Goal: Feedback & Contribution: Leave review/rating

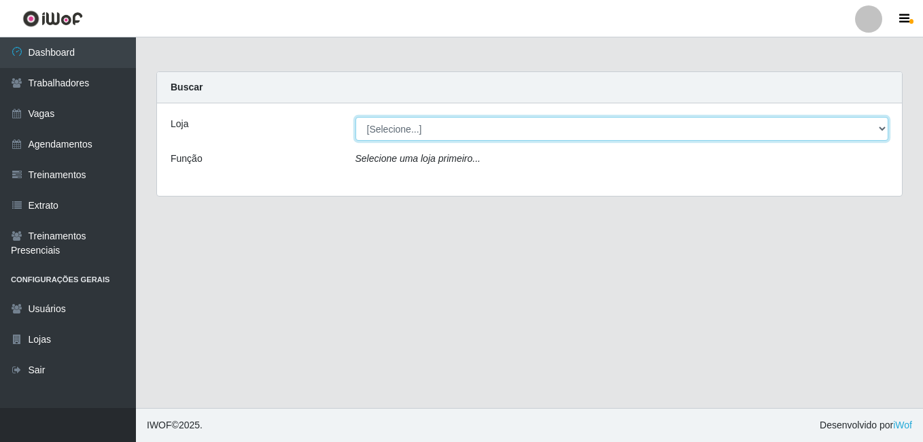
click at [406, 120] on select "[Selecione...] [PERSON_NAME]" at bounding box center [621, 129] width 533 height 24
select select "430"
click at [355, 117] on select "[Selecione...] [PERSON_NAME]" at bounding box center [621, 129] width 533 height 24
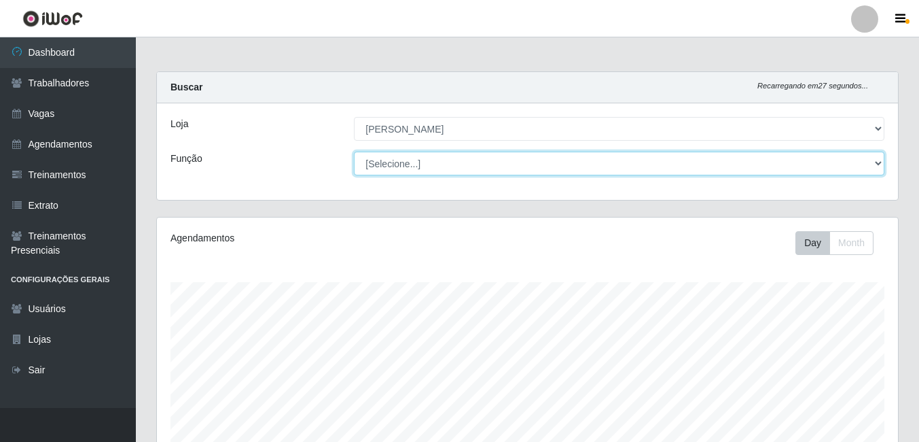
click at [378, 162] on select "[Selecione...] Auxiliar de Estacionamento Auxiliar de Estacionamento + Auxiliar…" at bounding box center [619, 163] width 531 height 24
click at [354, 151] on select "[Selecione...] Auxiliar de Estacionamento Auxiliar de Estacionamento + Auxiliar…" at bounding box center [619, 163] width 531 height 24
click at [396, 166] on select "[Selecione...] Auxiliar de Estacionamento Auxiliar de Estacionamento + Auxiliar…" at bounding box center [619, 163] width 531 height 24
click at [425, 158] on select "[Selecione...] Auxiliar de Estacionamento Auxiliar de Estacionamento + Auxiliar…" at bounding box center [619, 163] width 531 height 24
select select "70"
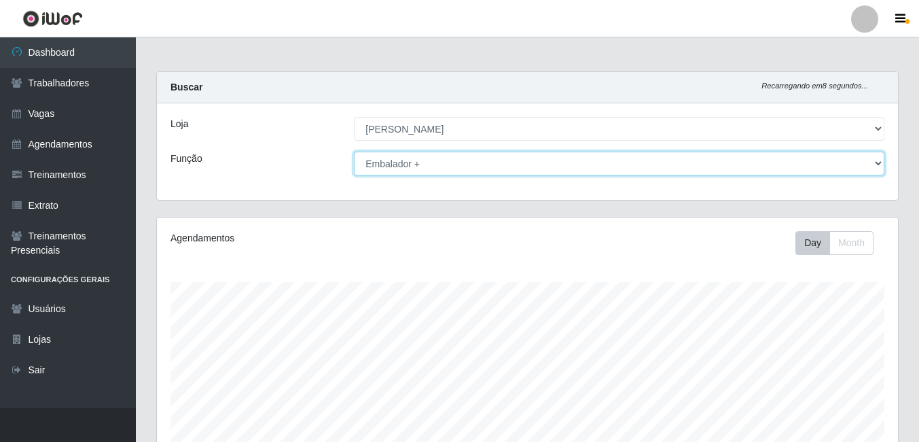
click at [354, 151] on select "[Selecione...] Auxiliar de Estacionamento Auxiliar de Estacionamento + Auxiliar…" at bounding box center [619, 163] width 531 height 24
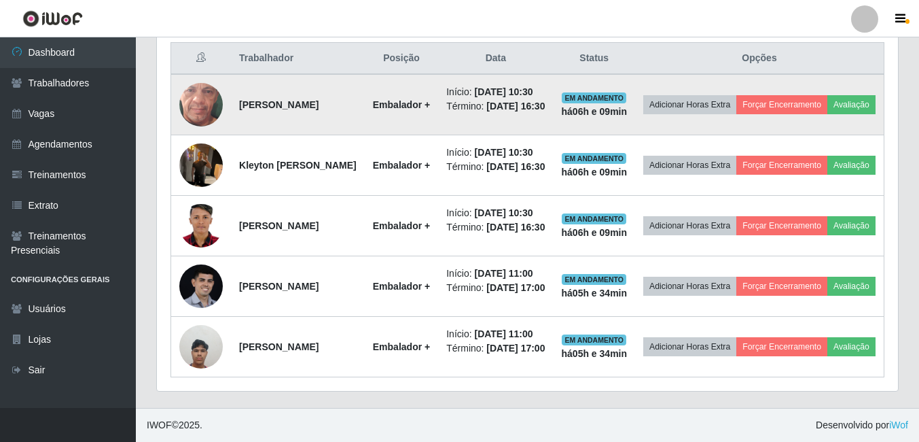
scroll to position [572, 0]
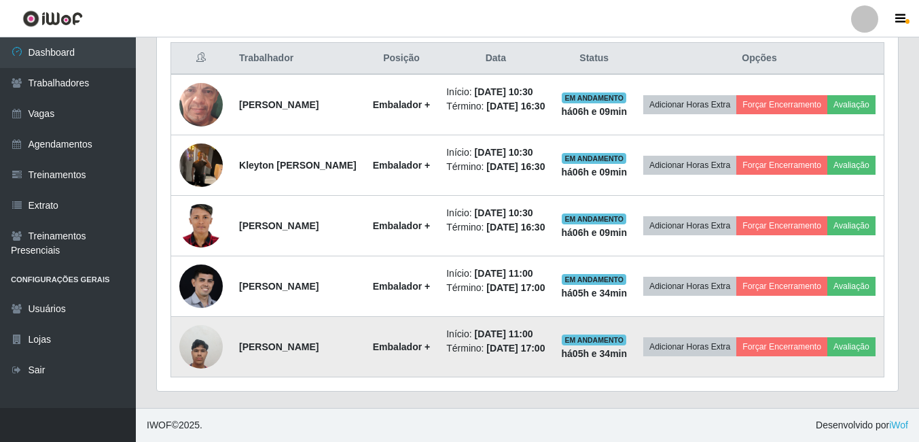
click at [199, 345] on img at bounding box center [200, 346] width 43 height 58
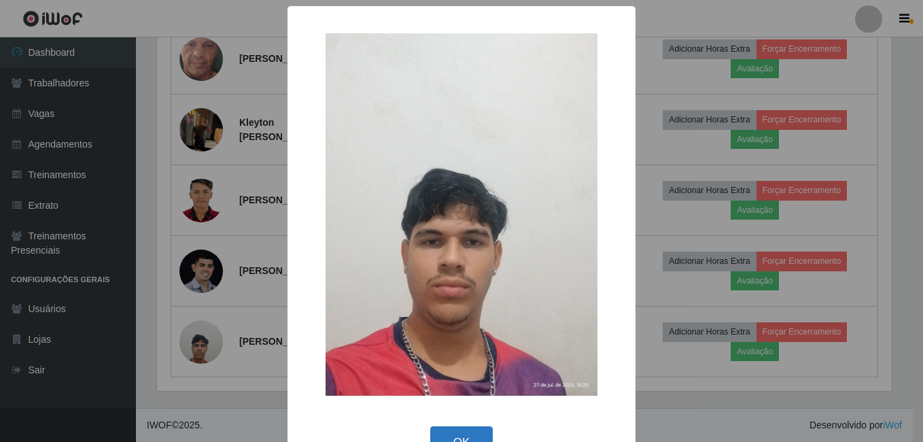
click at [465, 427] on button "OK" at bounding box center [461, 442] width 63 height 32
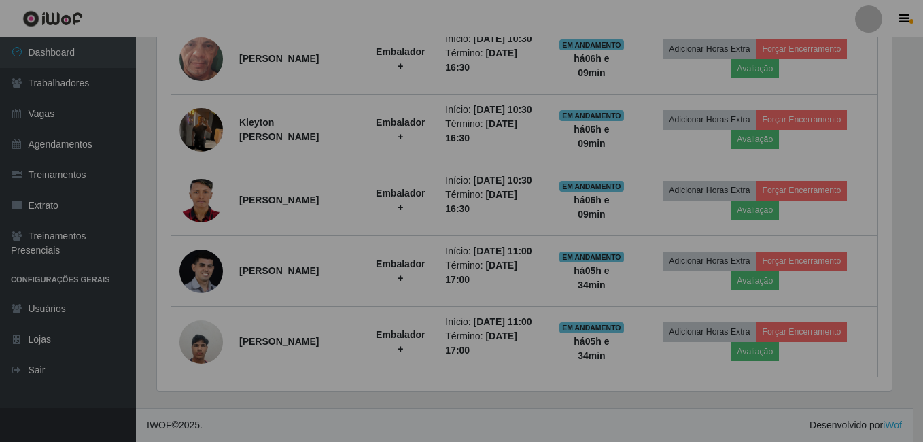
scroll to position [282, 741]
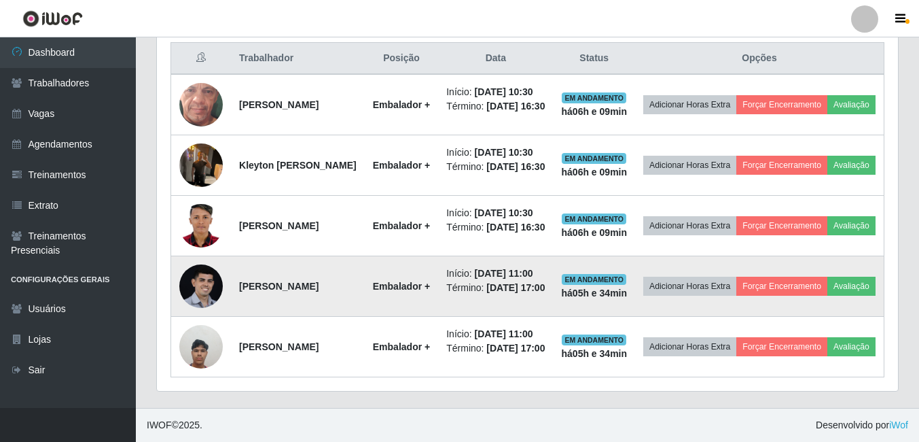
click at [194, 272] on img at bounding box center [200, 285] width 43 height 43
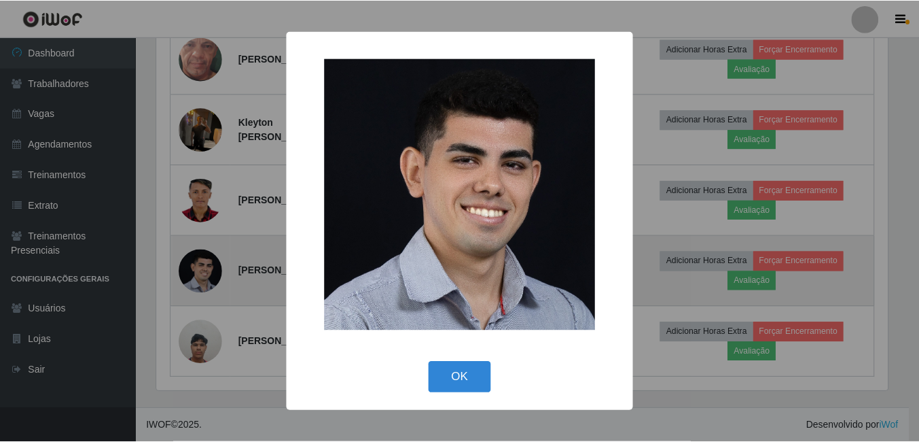
scroll to position [282, 734]
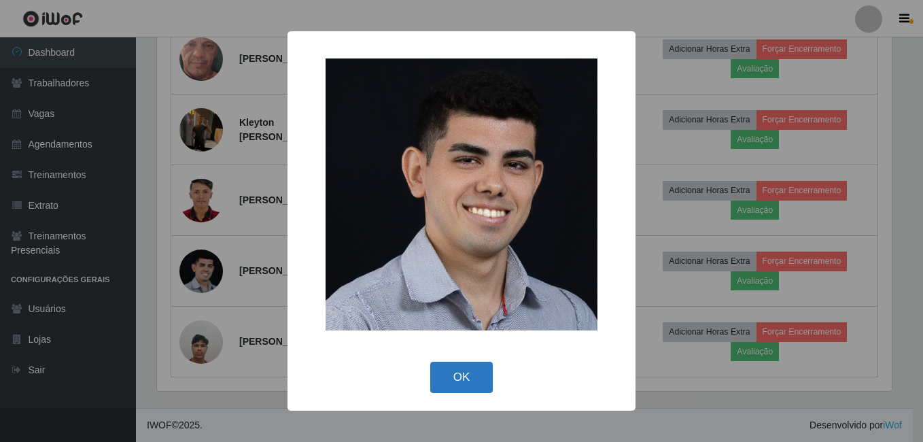
click at [474, 373] on button "OK" at bounding box center [461, 377] width 63 height 32
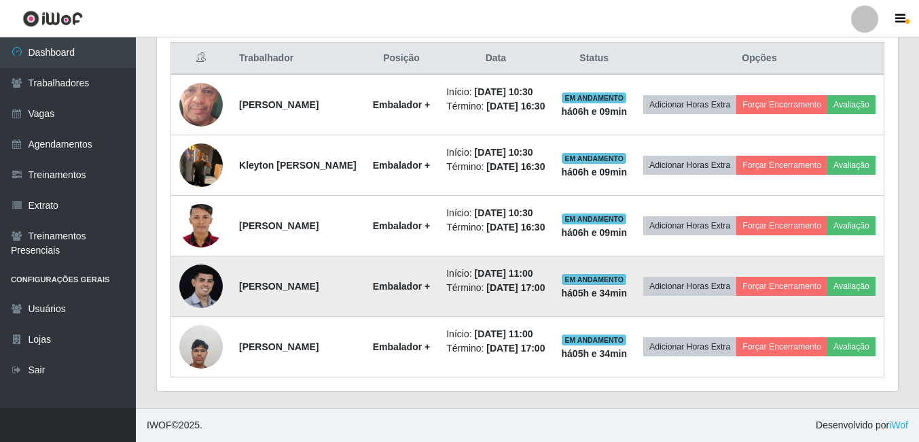
scroll to position [504, 0]
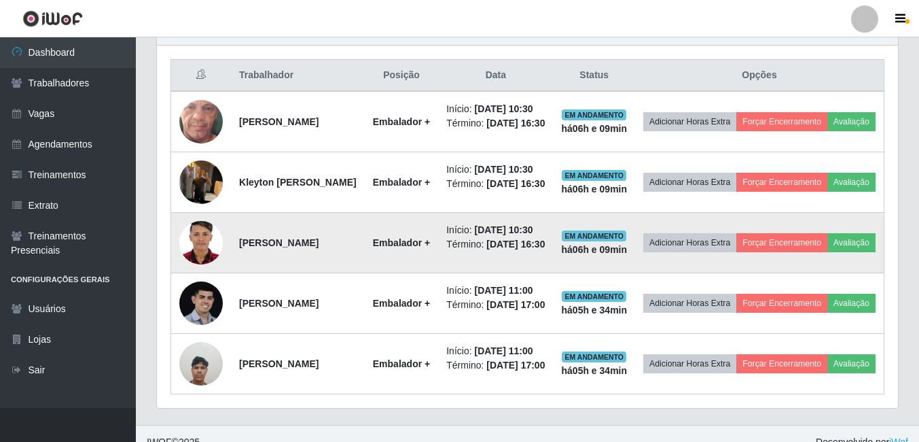
click at [203, 273] on img at bounding box center [200, 242] width 43 height 61
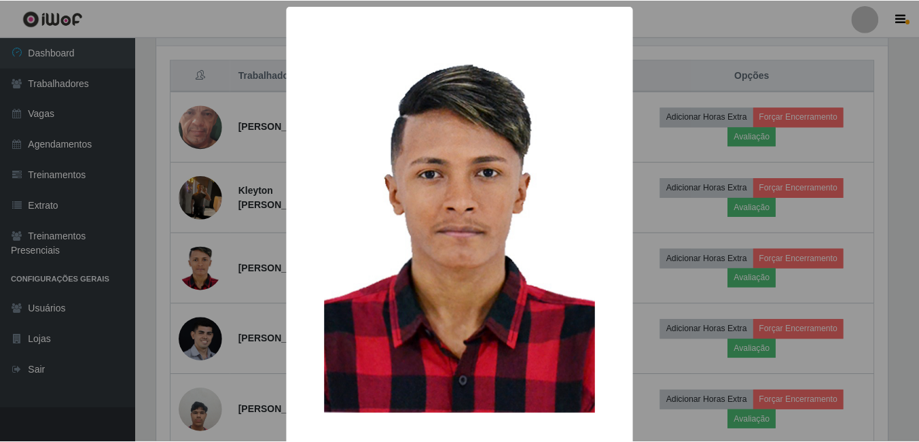
scroll to position [58, 0]
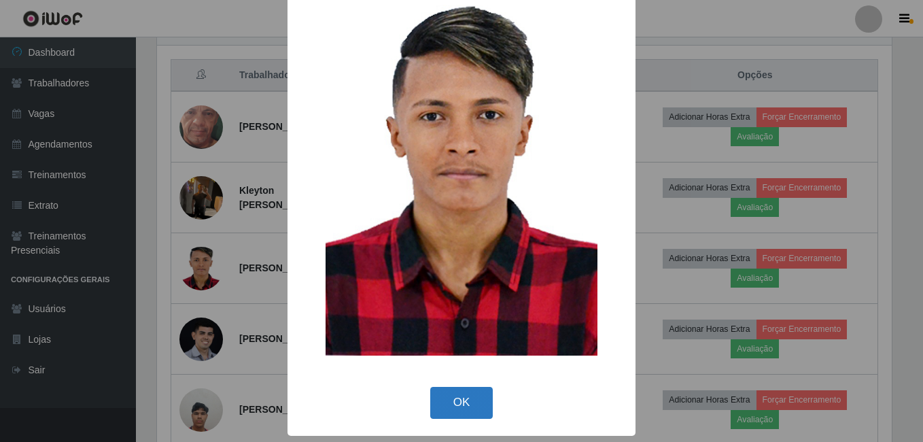
click at [465, 404] on button "OK" at bounding box center [461, 403] width 63 height 32
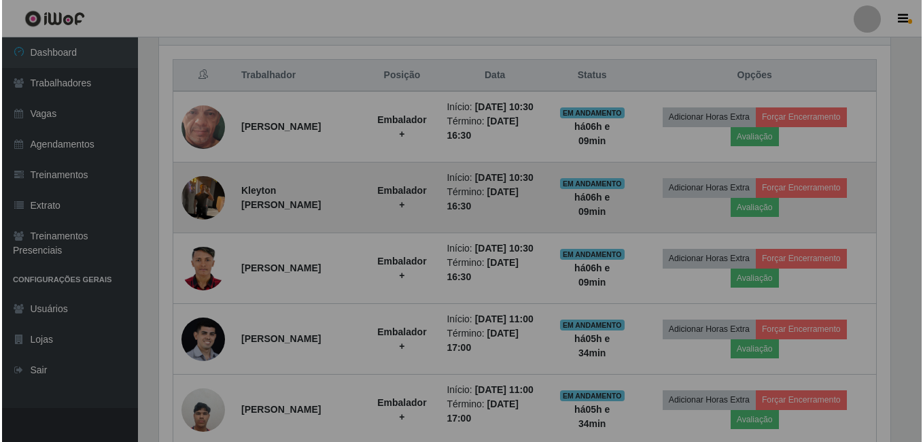
scroll to position [282, 741]
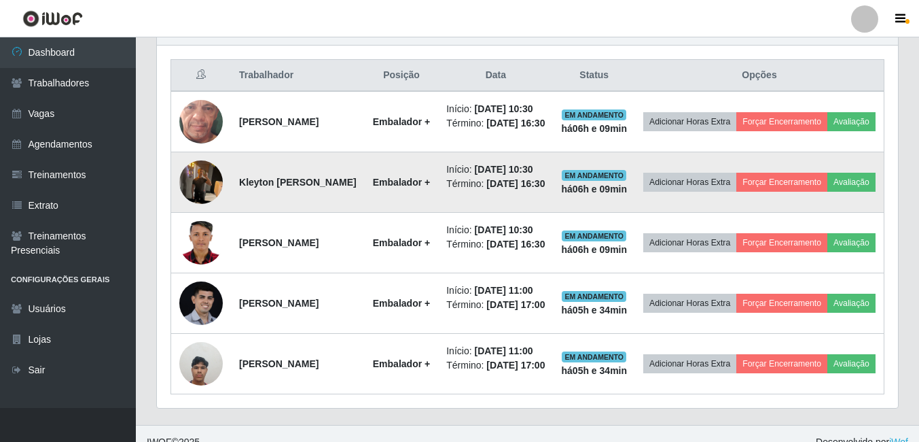
click at [208, 197] on img at bounding box center [200, 182] width 43 height 58
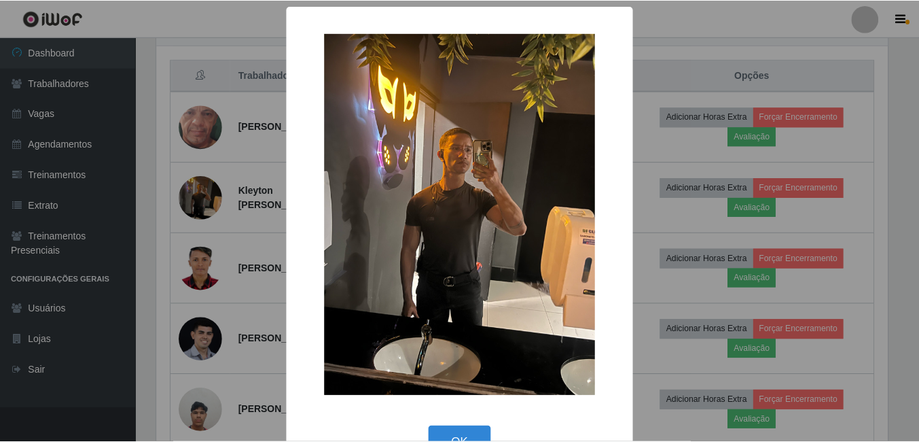
scroll to position [282, 734]
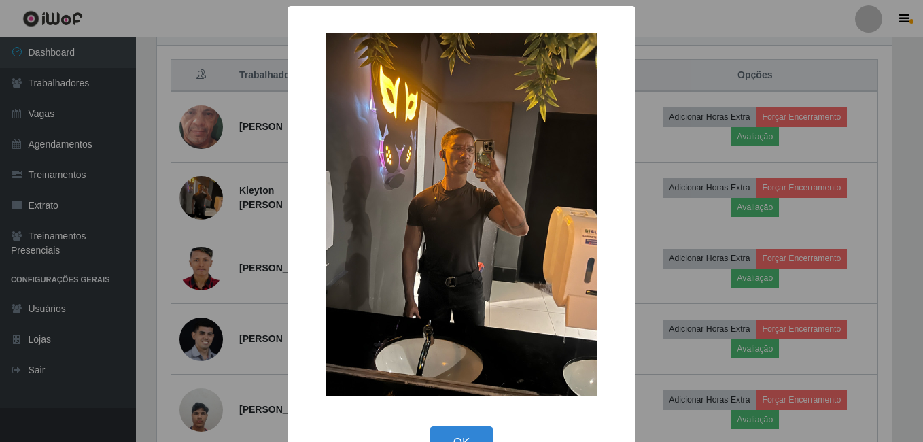
drag, startPoint x: 457, startPoint y: 429, endPoint x: 389, endPoint y: 361, distance: 96.6
click at [457, 430] on button "OK" at bounding box center [461, 442] width 63 height 32
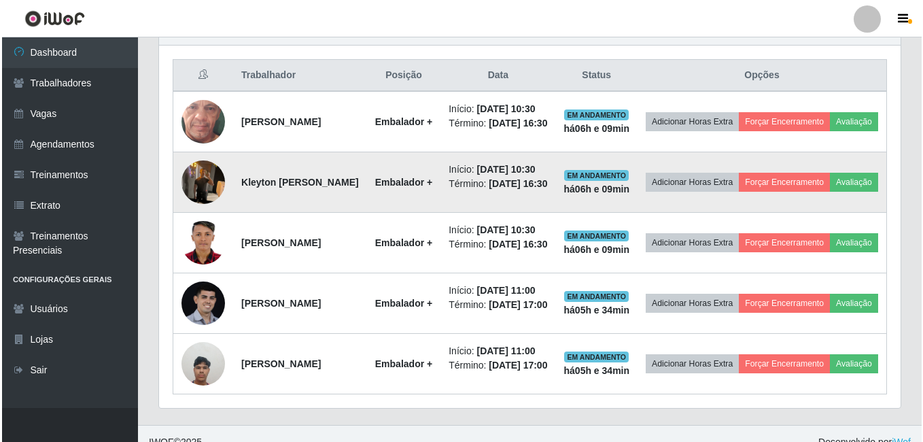
scroll to position [282, 741]
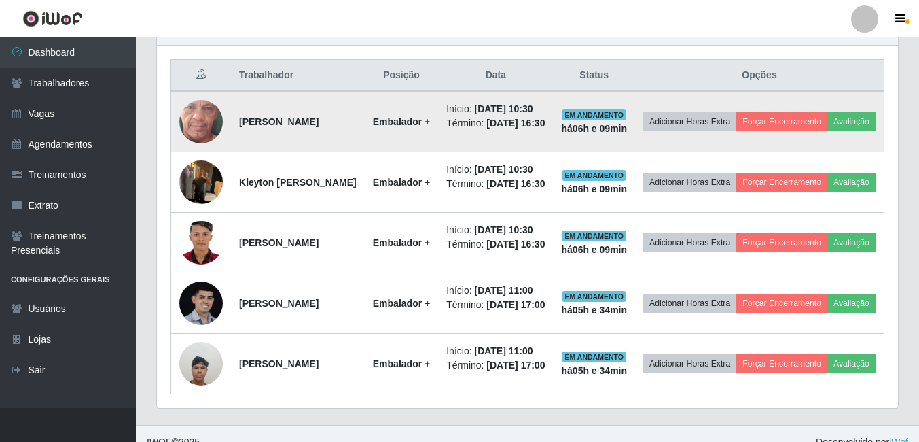
click at [206, 124] on img at bounding box center [200, 121] width 43 height 96
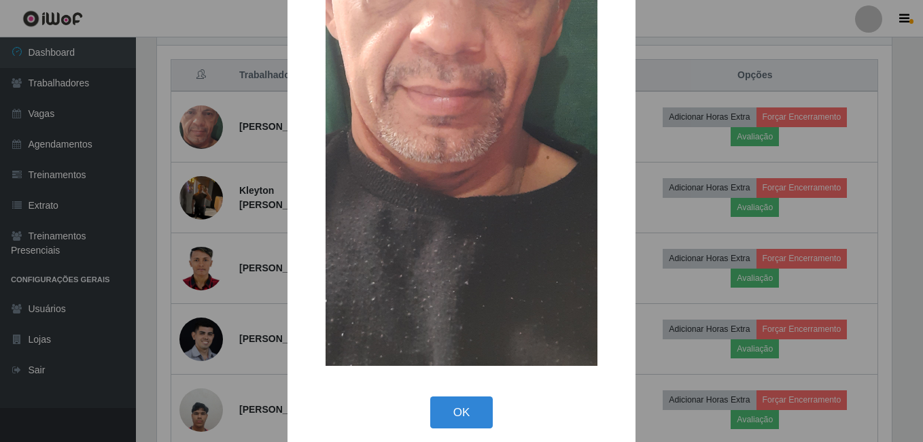
scroll to position [0, 0]
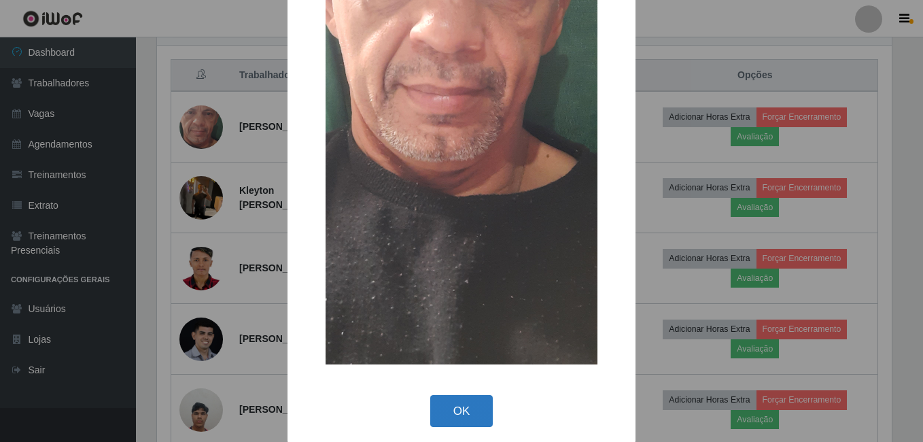
click at [434, 413] on button "OK" at bounding box center [461, 411] width 63 height 32
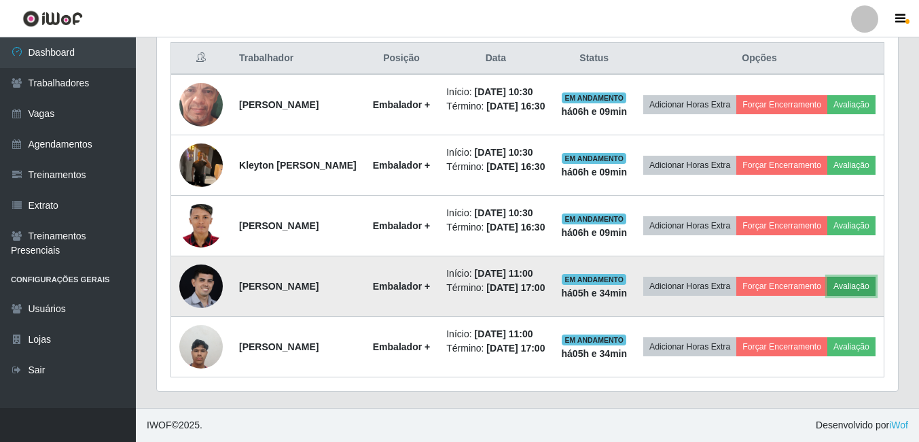
click at [827, 278] on button "Avaliação" at bounding box center [851, 285] width 48 height 19
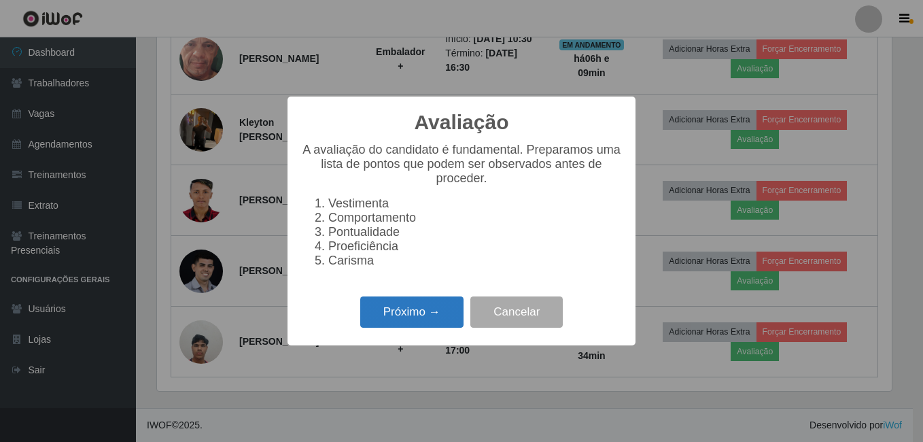
click at [425, 319] on button "Próximo →" at bounding box center [411, 312] width 103 height 32
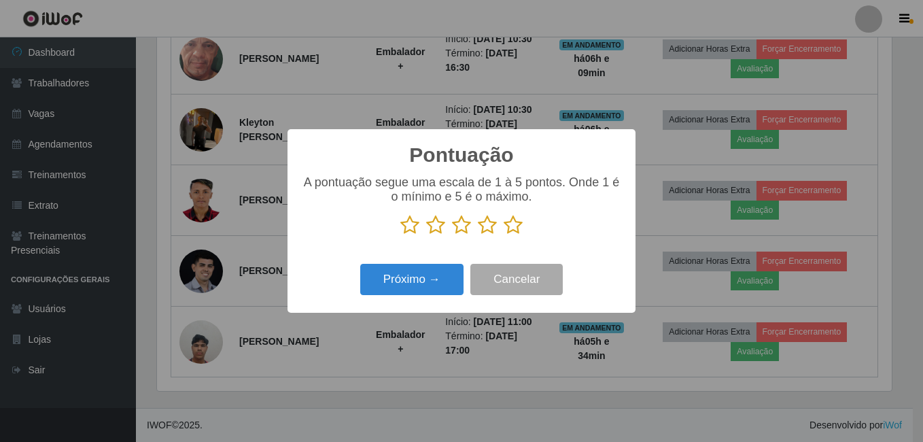
click at [516, 228] on icon at bounding box center [512, 225] width 19 height 20
click at [503, 235] on input "radio" at bounding box center [503, 235] width 0 height 0
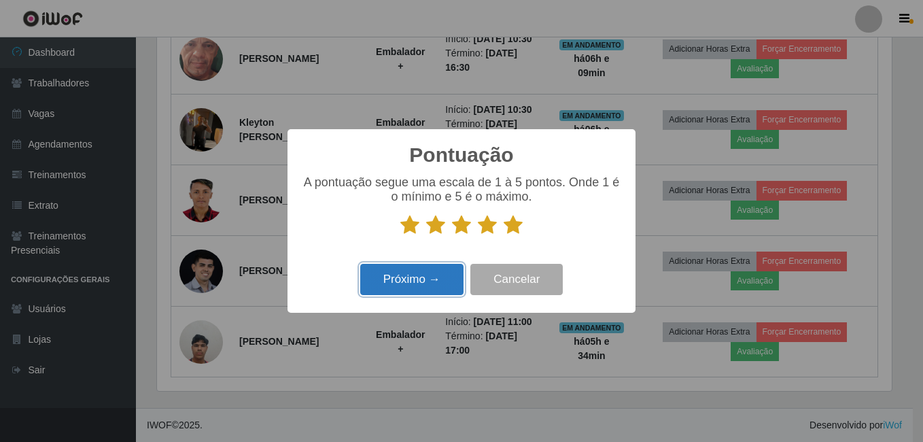
click at [448, 276] on button "Próximo →" at bounding box center [411, 280] width 103 height 32
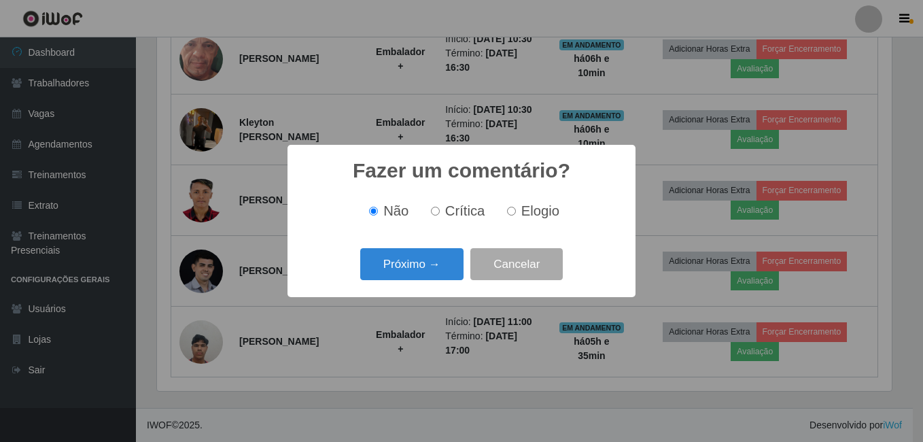
click at [507, 215] on input "Elogio" at bounding box center [511, 211] width 9 height 9
radio input "true"
click at [452, 253] on button "Próximo →" at bounding box center [411, 264] width 103 height 32
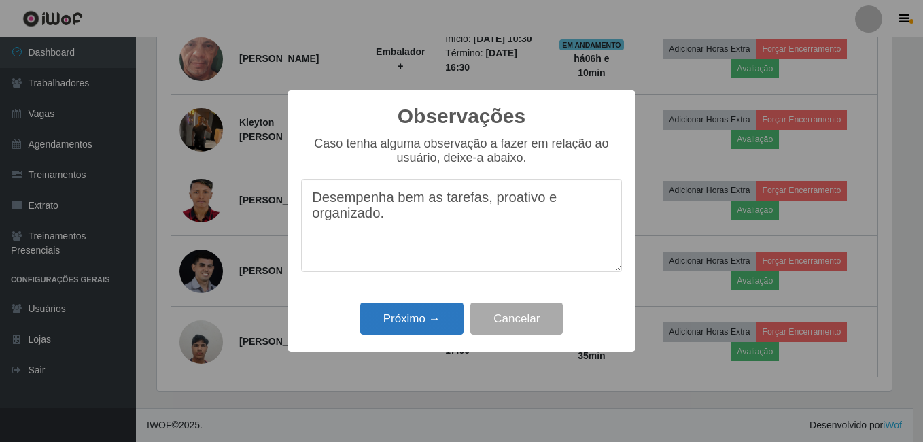
type textarea "Desempenha bem as tarefas, proativo e organizado."
click at [450, 319] on button "Próximo →" at bounding box center [411, 318] width 103 height 32
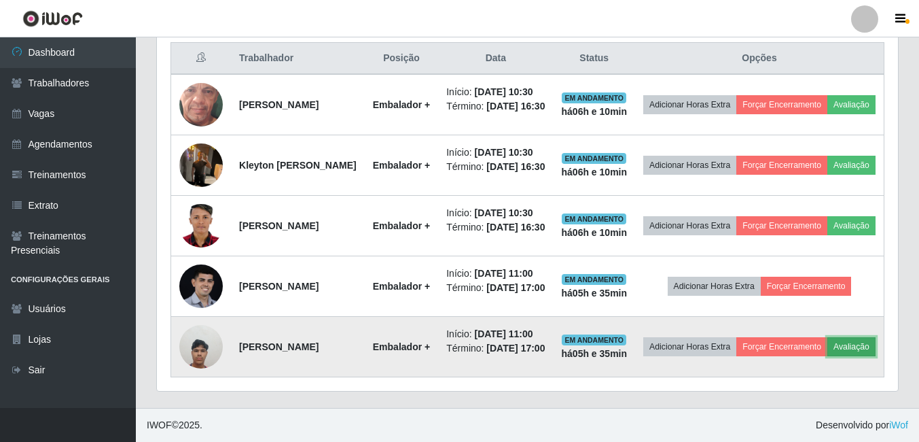
click at [827, 353] on button "Avaliação" at bounding box center [851, 346] width 48 height 19
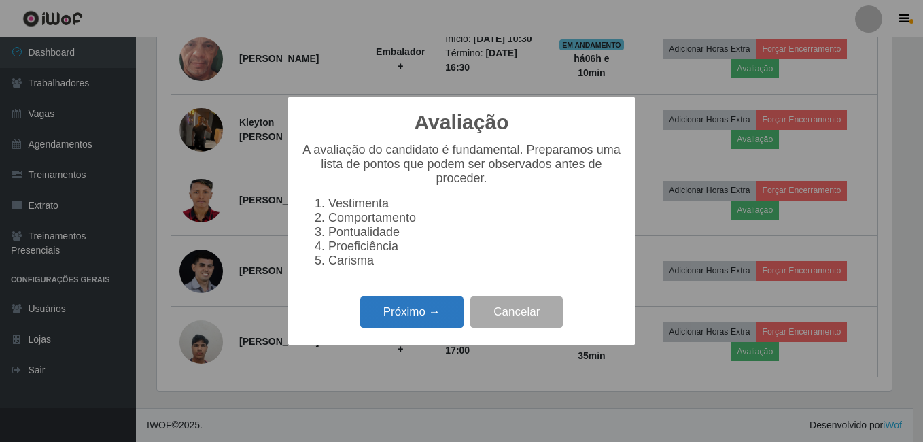
click at [442, 328] on button "Próximo →" at bounding box center [411, 312] width 103 height 32
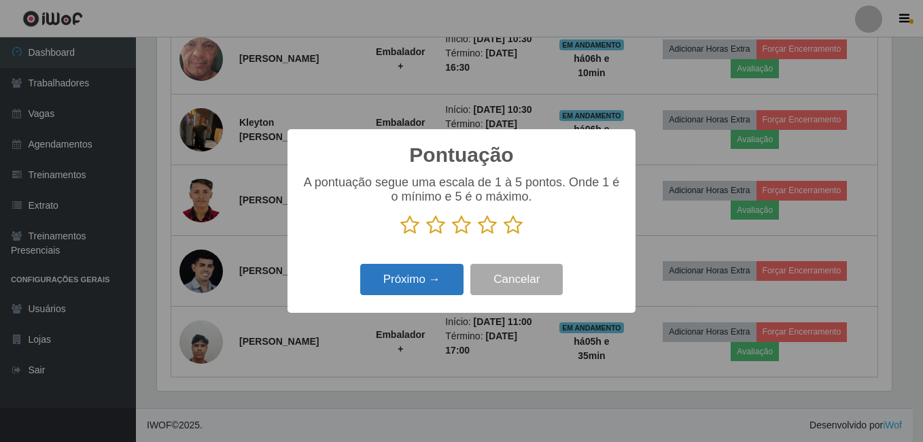
drag, startPoint x: 512, startPoint y: 222, endPoint x: 429, endPoint y: 268, distance: 94.3
click at [512, 224] on icon at bounding box center [512, 225] width 19 height 20
click at [503, 235] on input "radio" at bounding box center [503, 235] width 0 height 0
click at [420, 280] on button "Próximo →" at bounding box center [411, 280] width 103 height 32
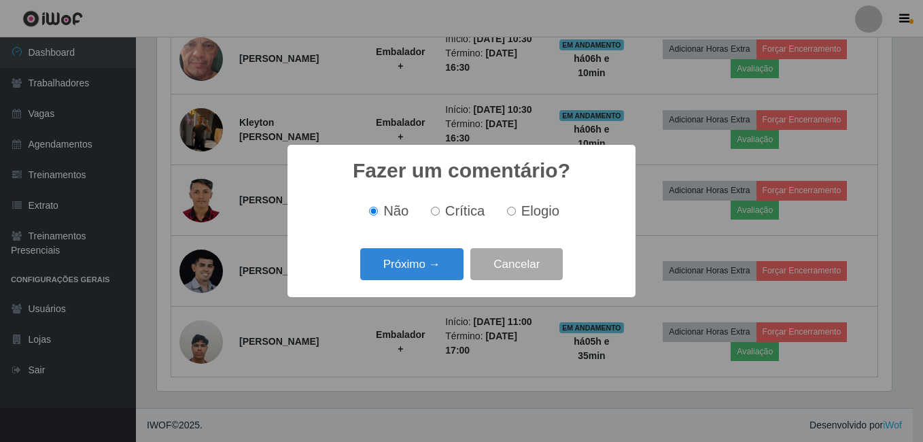
click at [528, 213] on span "Elogio" at bounding box center [540, 210] width 38 height 15
click at [403, 264] on button "Próximo →" at bounding box center [411, 264] width 103 height 32
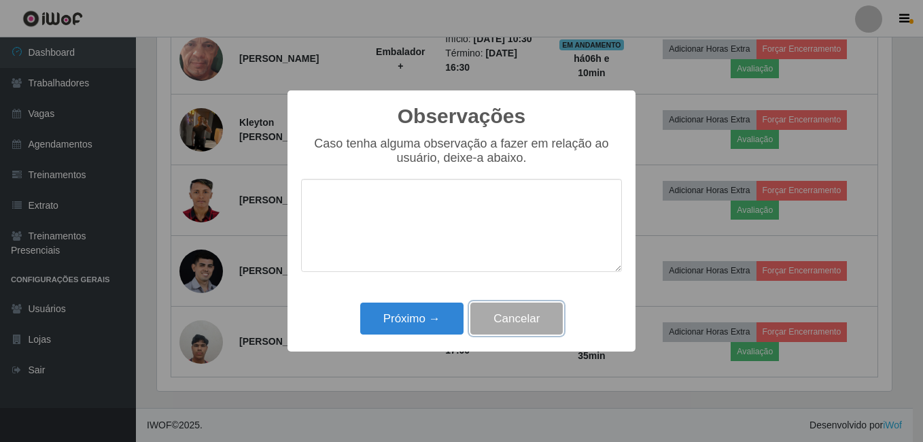
drag, startPoint x: 502, startPoint y: 323, endPoint x: 508, endPoint y: 312, distance: 12.5
click at [502, 323] on button "Cancelar" at bounding box center [516, 318] width 92 height 32
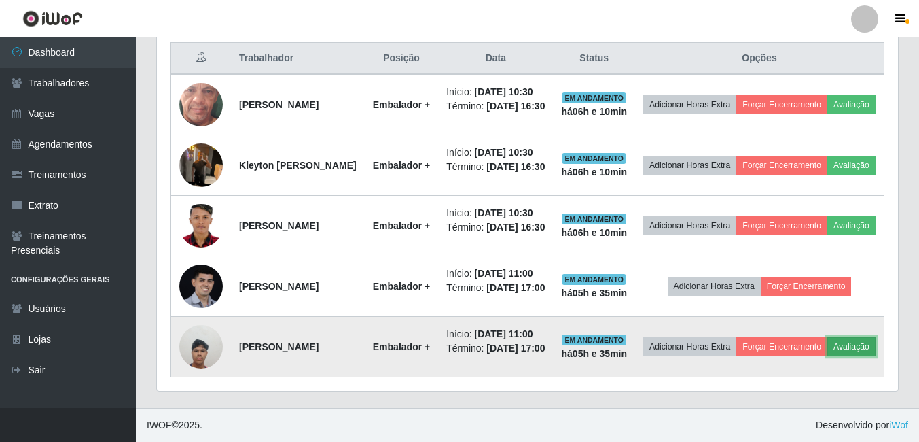
click at [827, 353] on button "Avaliação" at bounding box center [851, 346] width 48 height 19
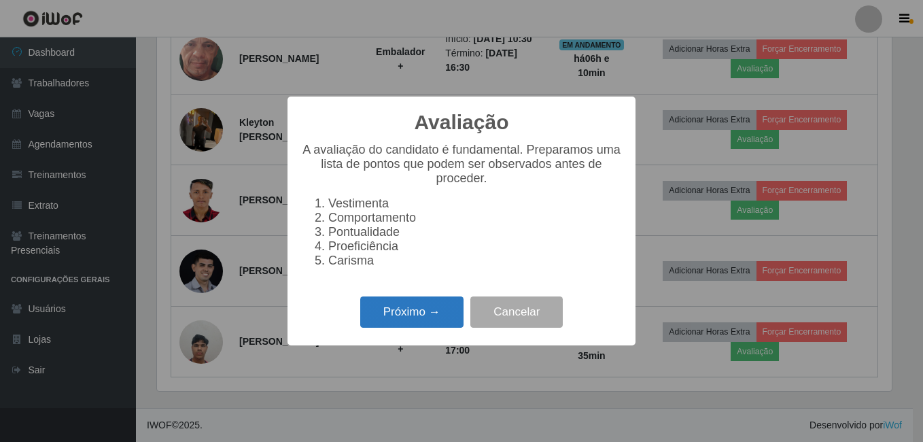
click at [402, 310] on button "Próximo →" at bounding box center [411, 312] width 103 height 32
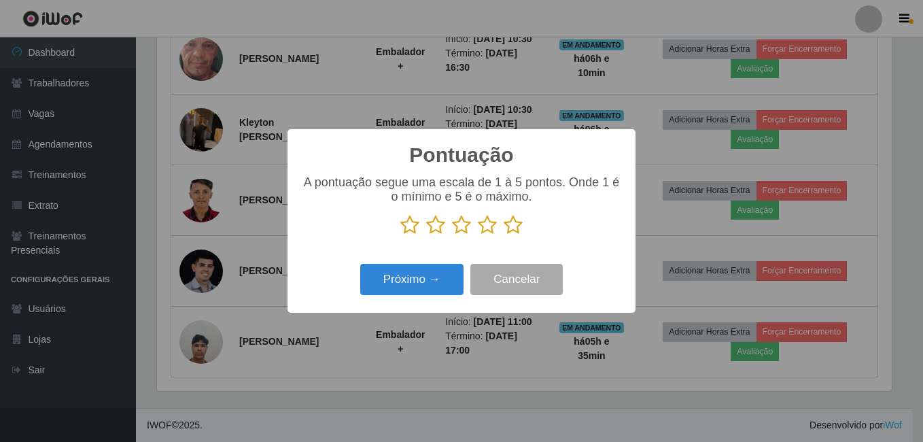
click at [517, 232] on icon at bounding box center [512, 225] width 19 height 20
click at [503, 235] on input "radio" at bounding box center [503, 235] width 0 height 0
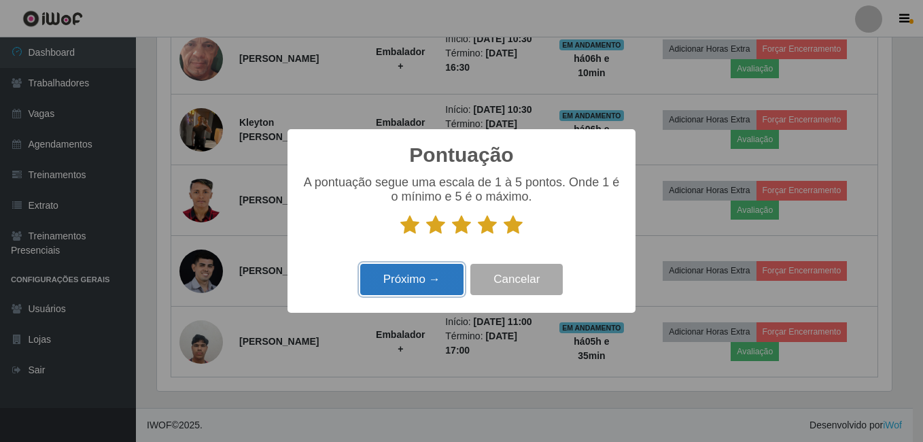
click at [444, 283] on button "Próximo →" at bounding box center [411, 280] width 103 height 32
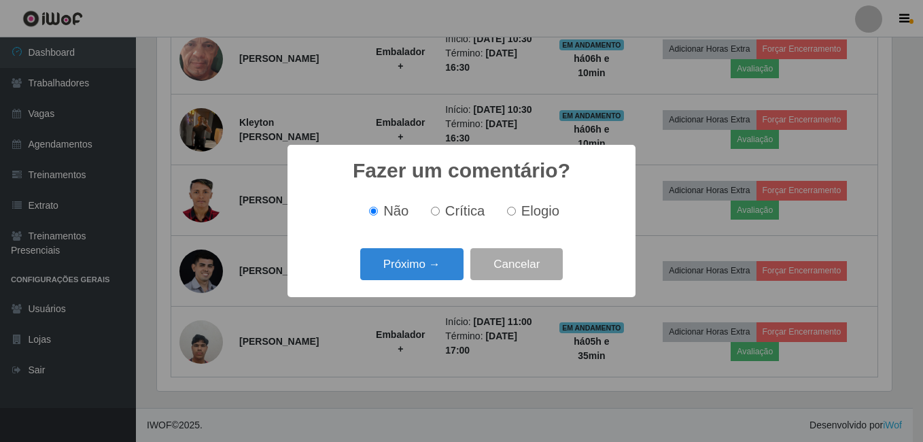
click at [540, 215] on span "Elogio" at bounding box center [540, 210] width 38 height 15
click at [516, 215] on input "Elogio" at bounding box center [511, 211] width 9 height 9
radio input "true"
click at [443, 266] on button "Próximo →" at bounding box center [411, 264] width 103 height 32
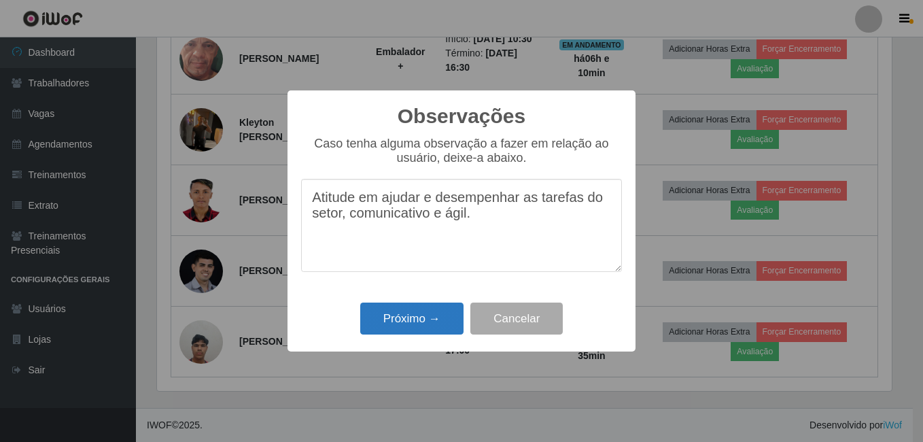
type textarea "Atitude em ajudar e desempenhar as tarefas do setor, comunicativo e ágil."
click at [391, 322] on button "Próximo →" at bounding box center [411, 318] width 103 height 32
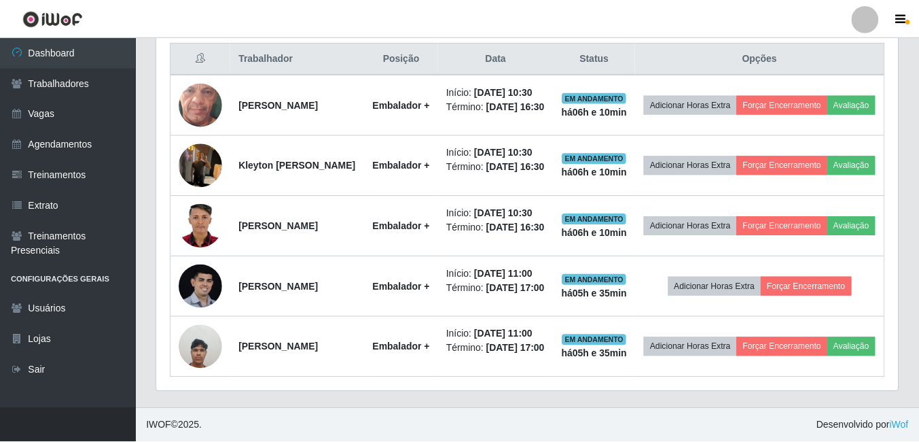
scroll to position [282, 741]
